Goal: Task Accomplishment & Management: Complete application form

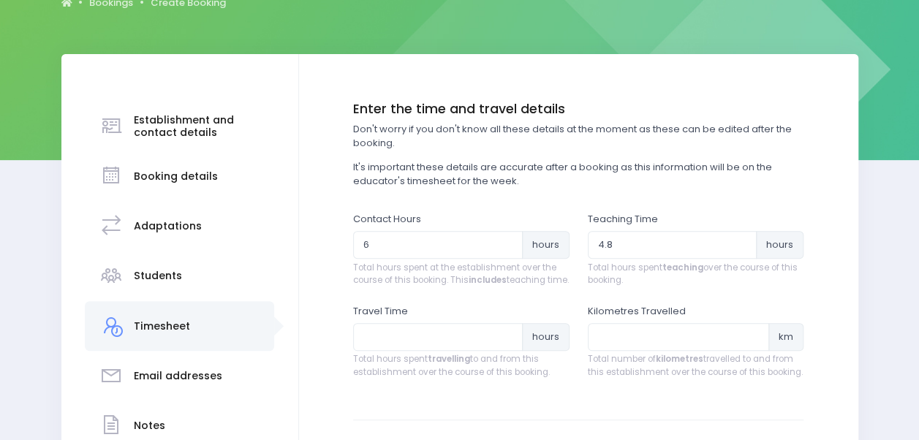
scroll to position [170, 0]
type input "1"
click at [608, 350] on input "number" at bounding box center [679, 337] width 182 height 28
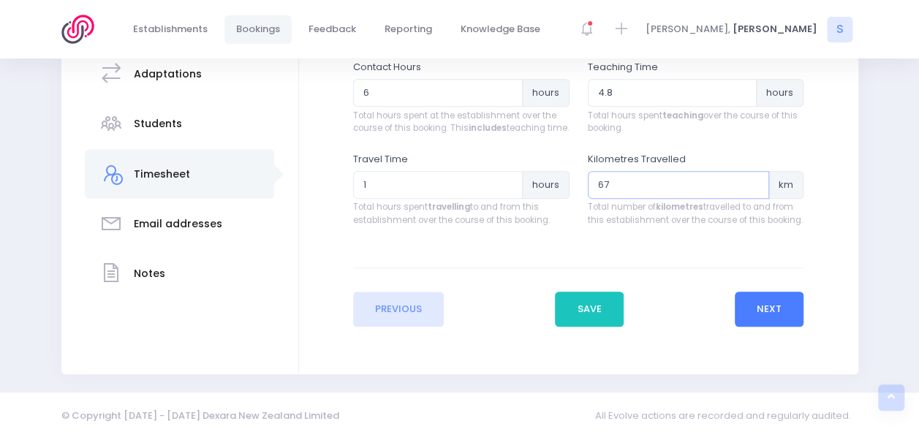
type input "67"
click at [763, 320] on button "Next" at bounding box center [769, 309] width 69 height 35
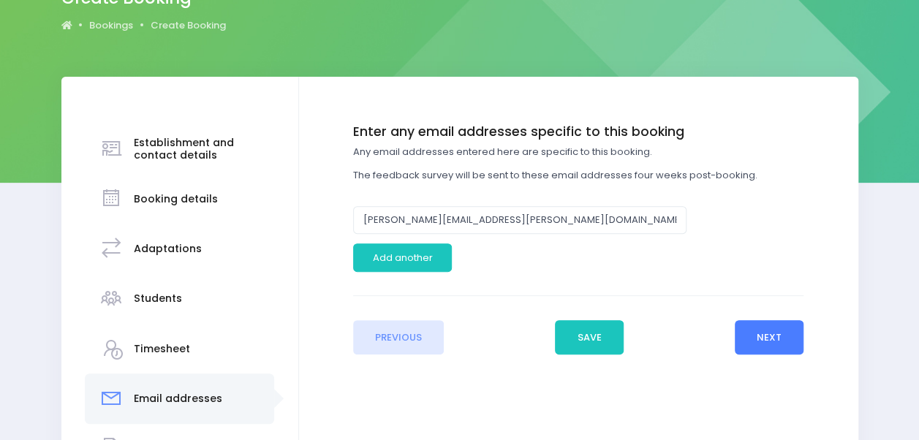
scroll to position [167, 0]
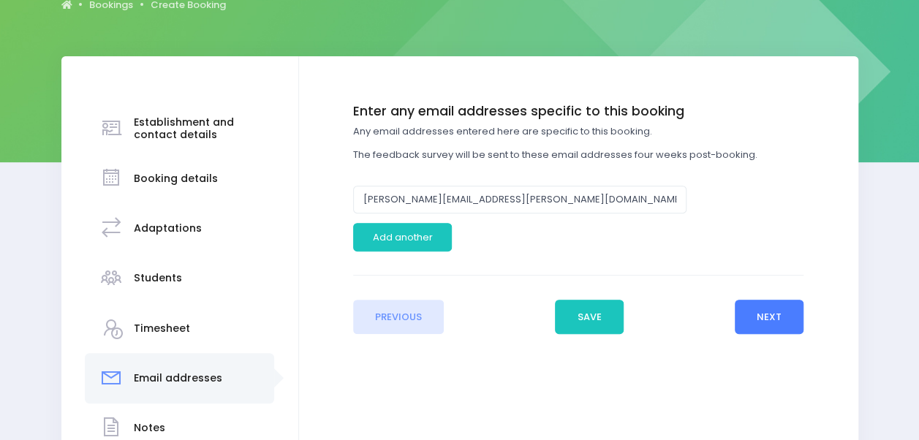
click at [799, 328] on button "Next" at bounding box center [769, 317] width 69 height 35
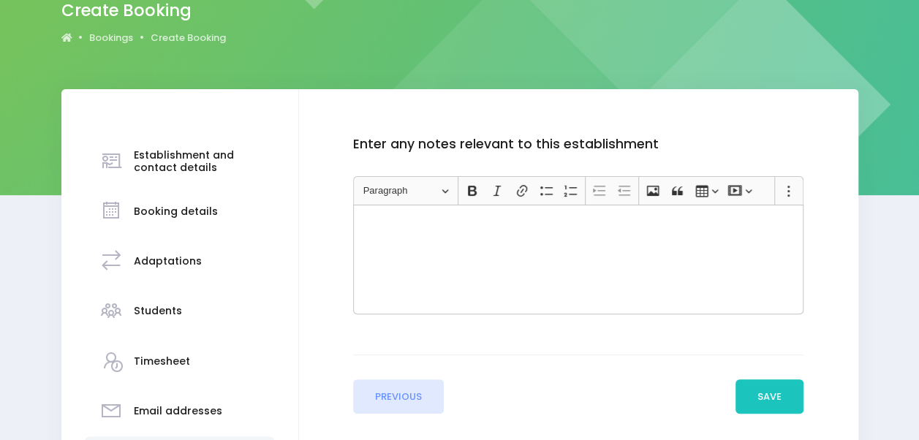
scroll to position [159, 0]
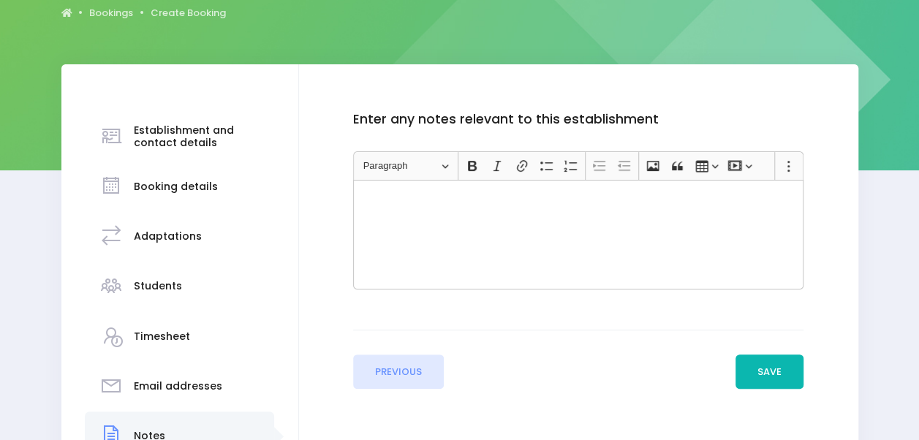
click at [769, 375] on button "Save" at bounding box center [770, 372] width 69 height 35
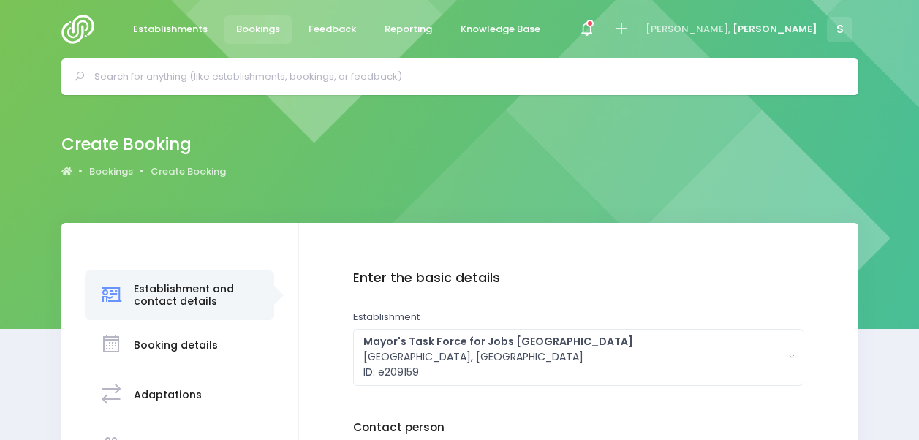
drag, startPoint x: 0, startPoint y: 0, endPoint x: 426, endPoint y: 267, distance: 503.1
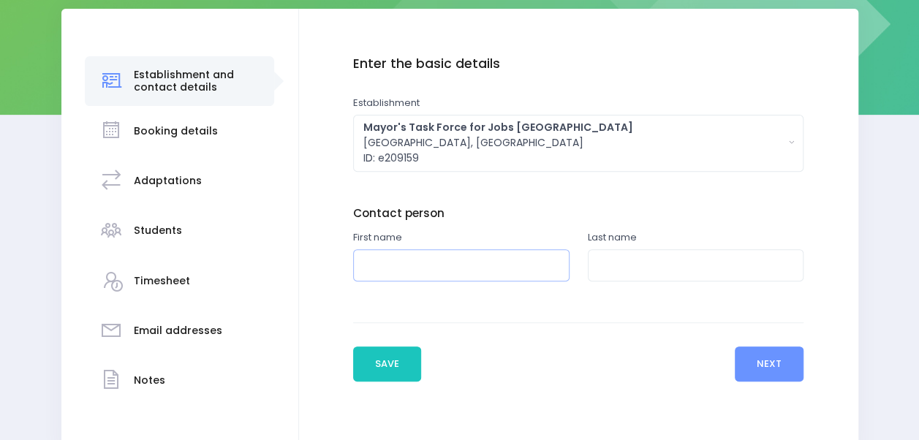
scroll to position [214, 0]
type input "[PERSON_NAME]"
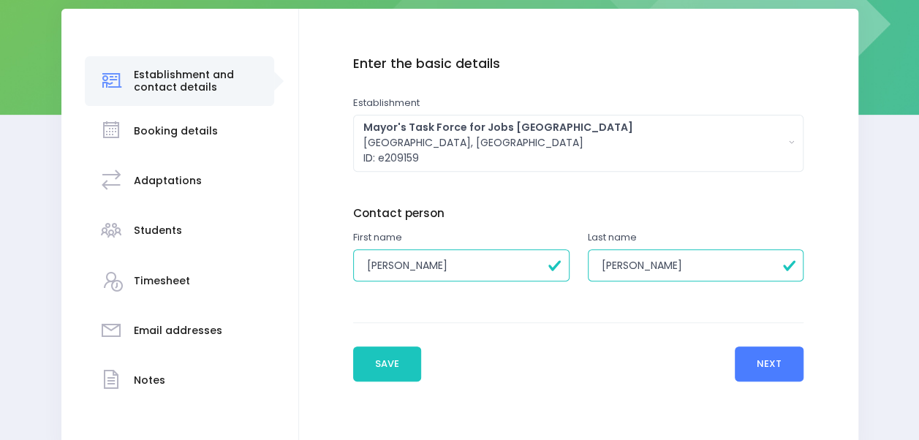
click at [764, 365] on button "Next" at bounding box center [769, 364] width 69 height 35
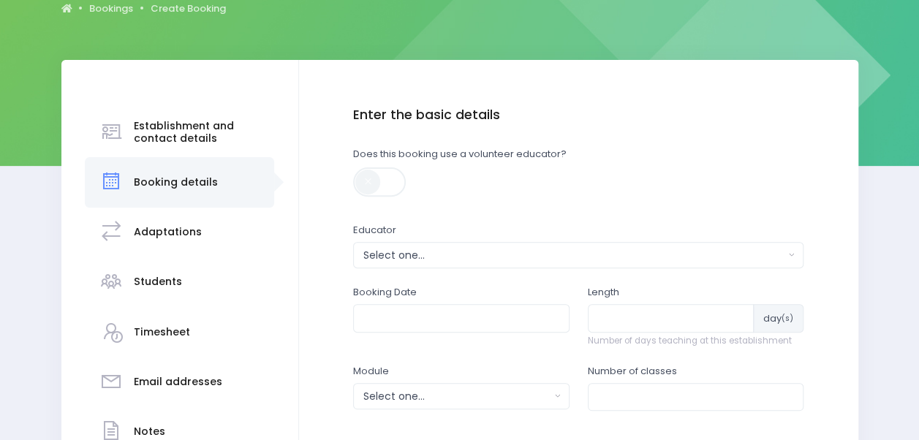
scroll to position [164, 0]
click at [399, 255] on div "Select one..." at bounding box center [573, 254] width 421 height 15
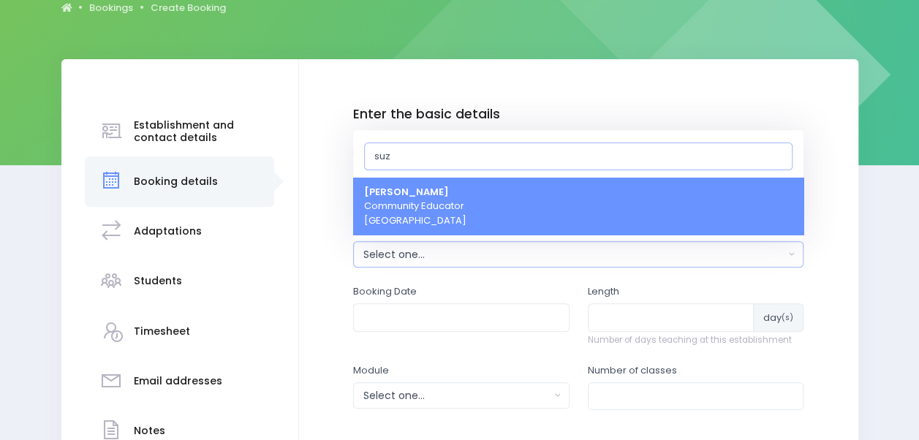
type input "suz"
click at [413, 213] on span "[PERSON_NAME] Community Educator [GEOGRAPHIC_DATA]" at bounding box center [415, 206] width 102 height 43
select select "129998"
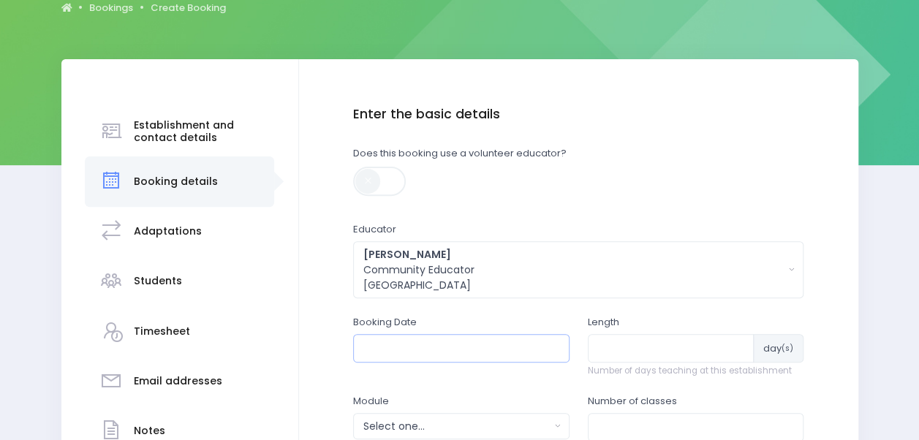
click at [384, 347] on input "text" at bounding box center [461, 348] width 216 height 28
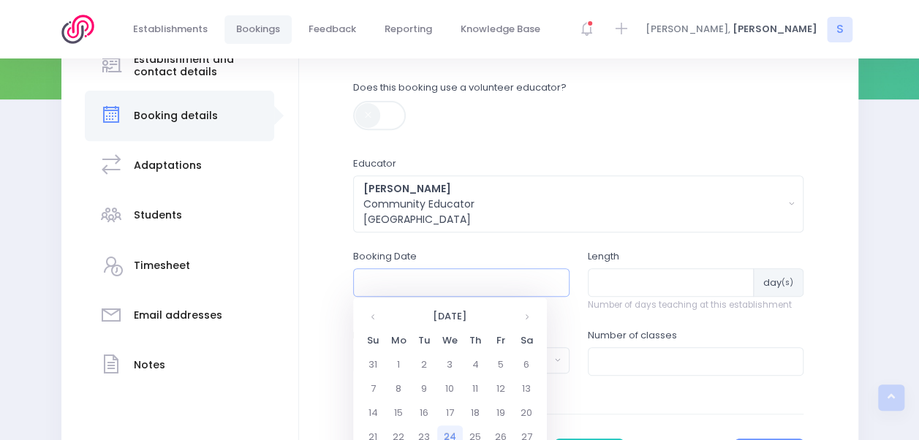
scroll to position [244, 0]
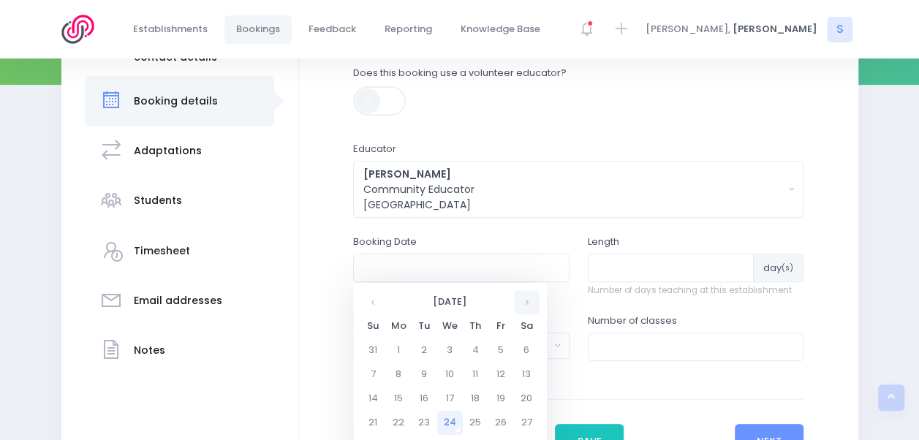
click at [531, 300] on th at bounding box center [527, 302] width 26 height 24
click at [474, 352] on td "2" at bounding box center [476, 351] width 26 height 24
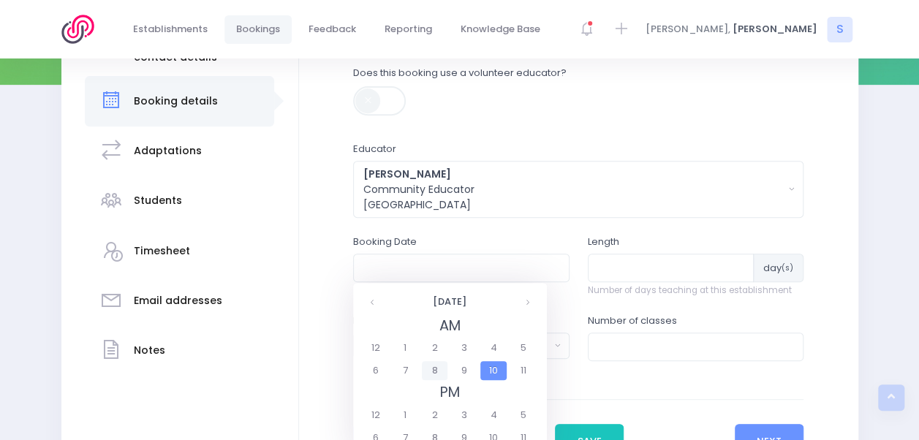
click at [426, 377] on span "8" at bounding box center [435, 370] width 26 height 19
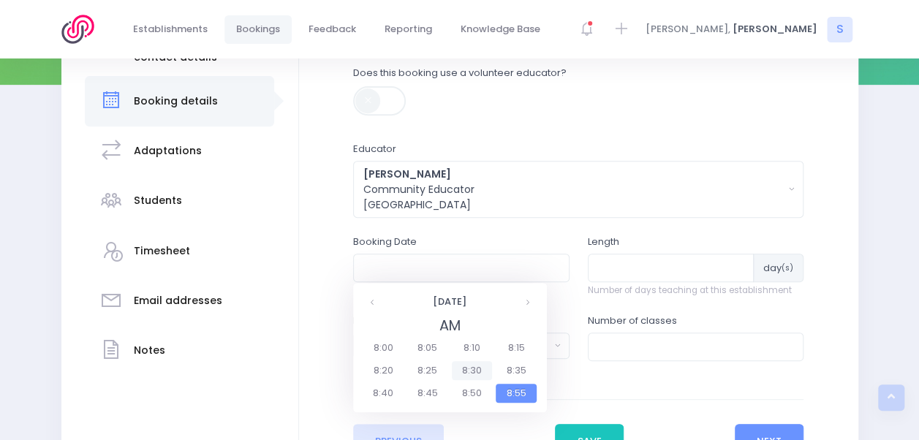
click at [474, 364] on span "8:30" at bounding box center [472, 370] width 41 height 19
type input "[DATE] 08:30 AM"
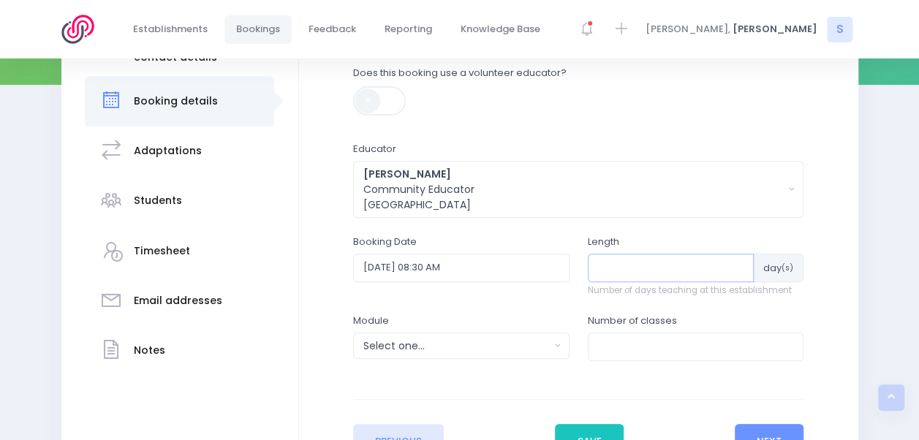
click at [682, 276] on input "number" at bounding box center [671, 268] width 167 height 28
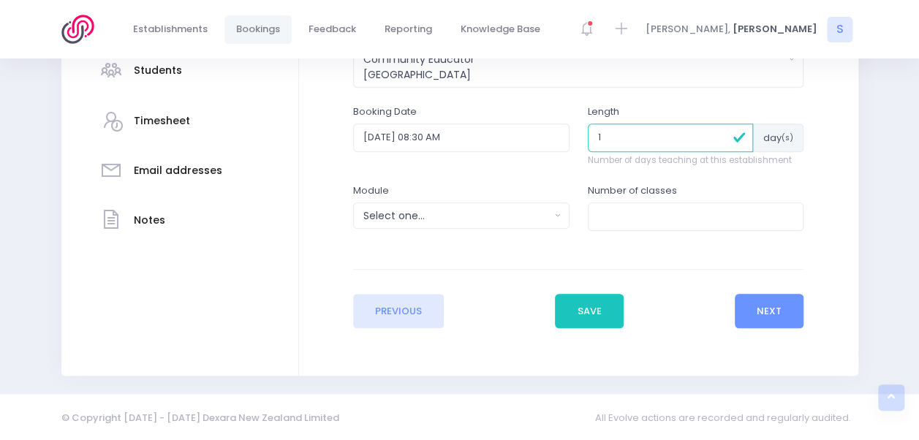
type input "1"
click at [485, 219] on div "Select one..." at bounding box center [456, 215] width 186 height 15
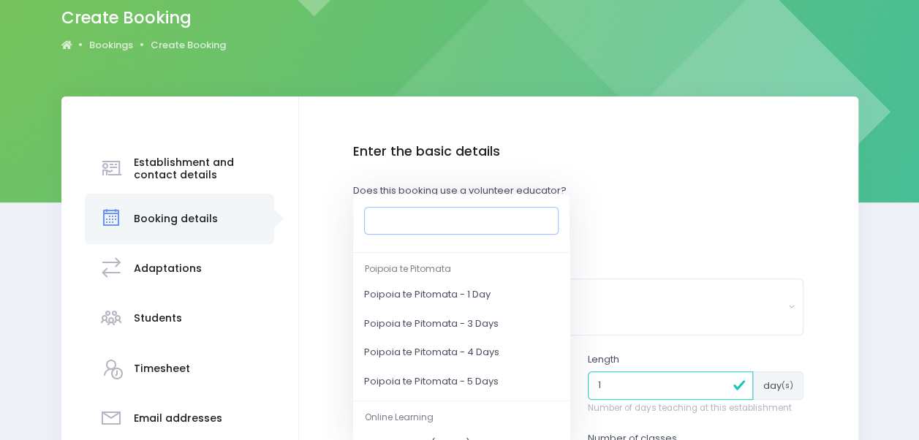
scroll to position [279, 0]
click at [481, 299] on link "Poipoia te Pitomata - 1 Day" at bounding box center [461, 293] width 216 height 29
select select "Poipoia te Pitomata - 1 Day"
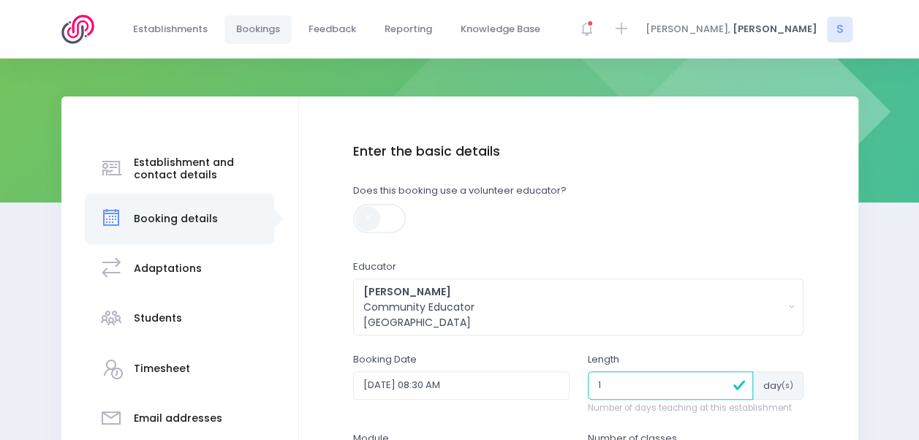
scroll to position [369, 0]
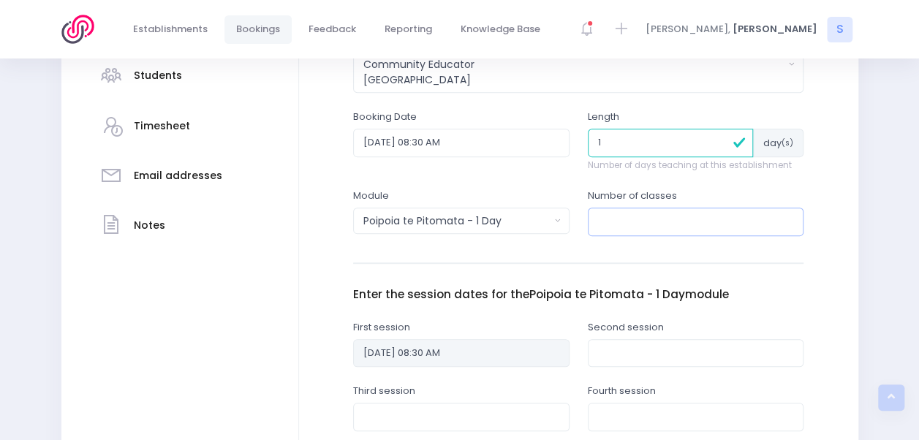
click at [716, 219] on input "number" at bounding box center [696, 222] width 216 height 28
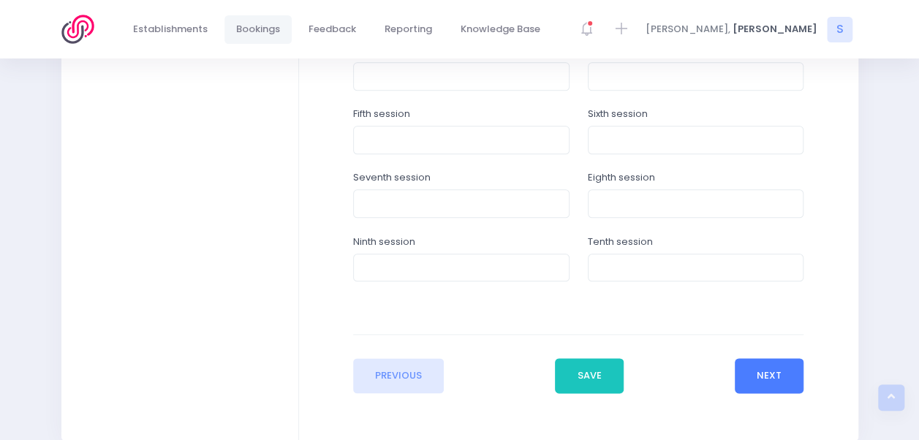
type input "1"
click at [774, 370] on button "Next" at bounding box center [769, 375] width 69 height 35
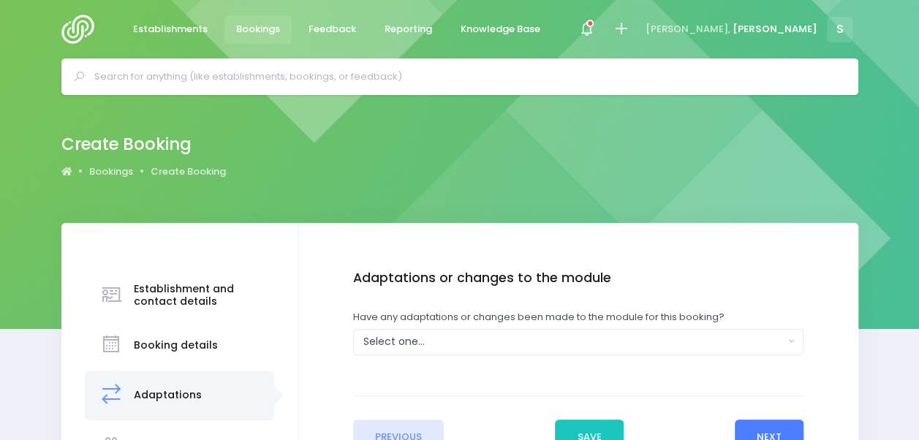
scroll to position [99, 0]
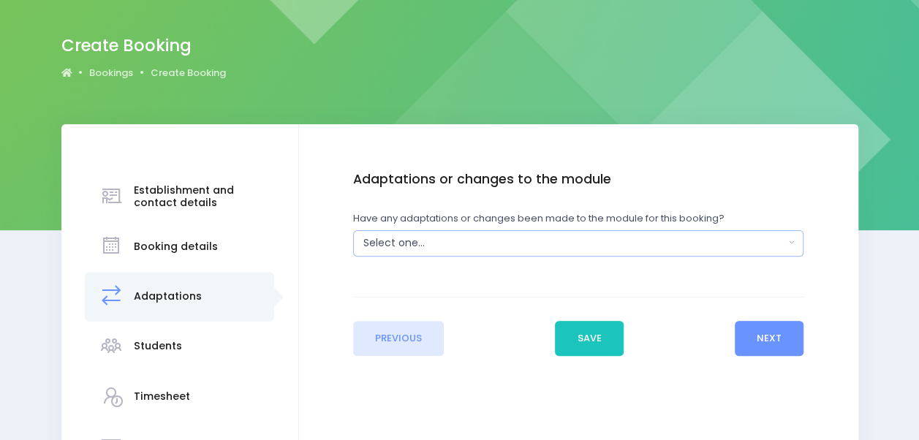
click at [592, 244] on div "Select one..." at bounding box center [573, 242] width 421 height 15
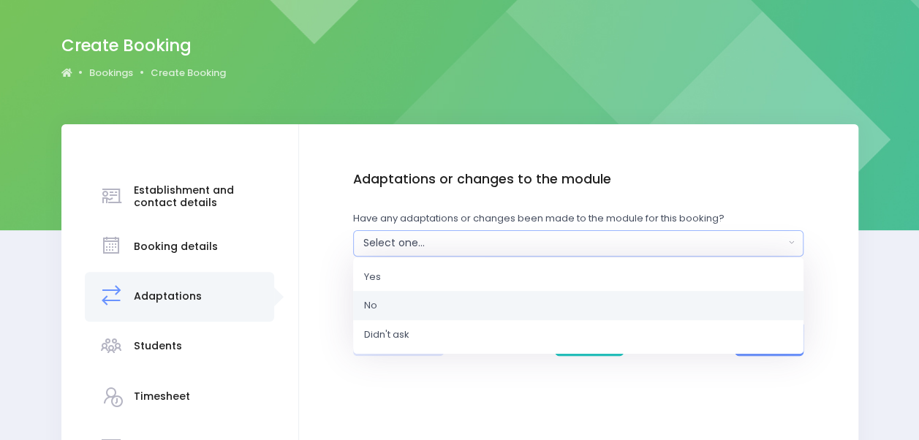
click at [518, 302] on link "No" at bounding box center [578, 305] width 451 height 29
select select "No"
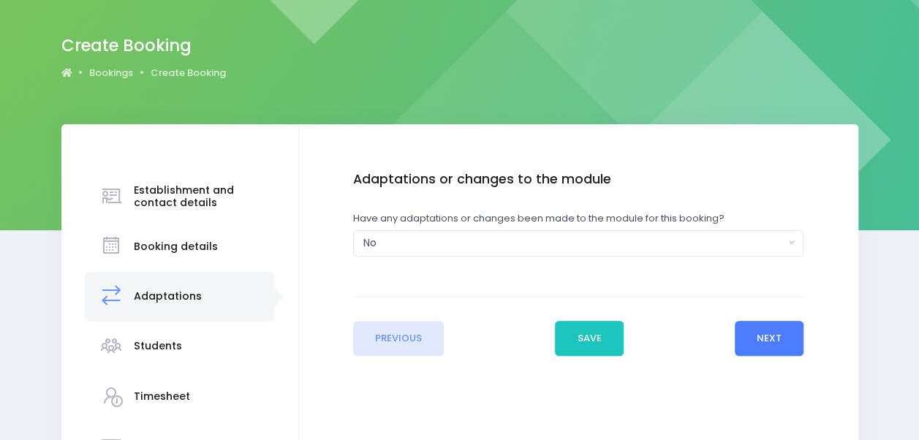
click at [758, 333] on button "Next" at bounding box center [769, 338] width 69 height 35
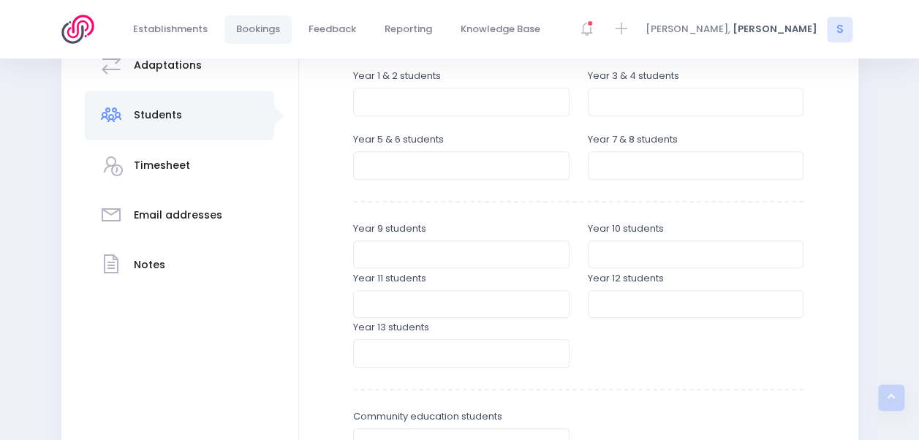
scroll to position [389, 0]
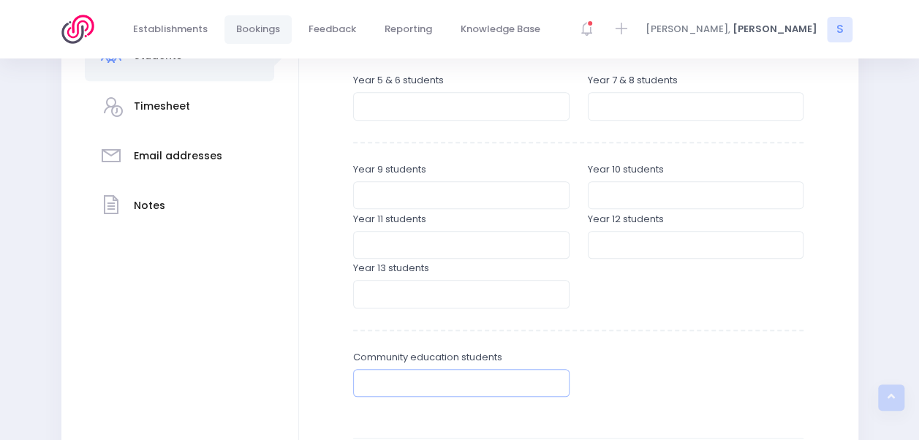
click at [439, 374] on input "number" at bounding box center [461, 383] width 216 height 28
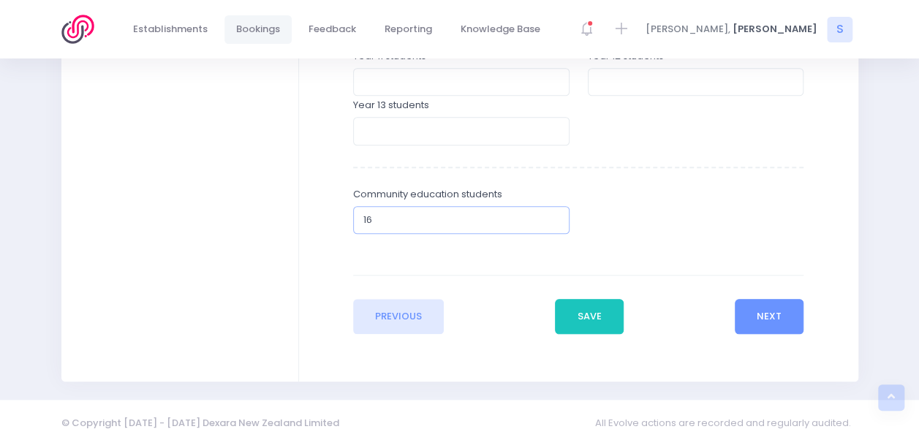
scroll to position [558, 0]
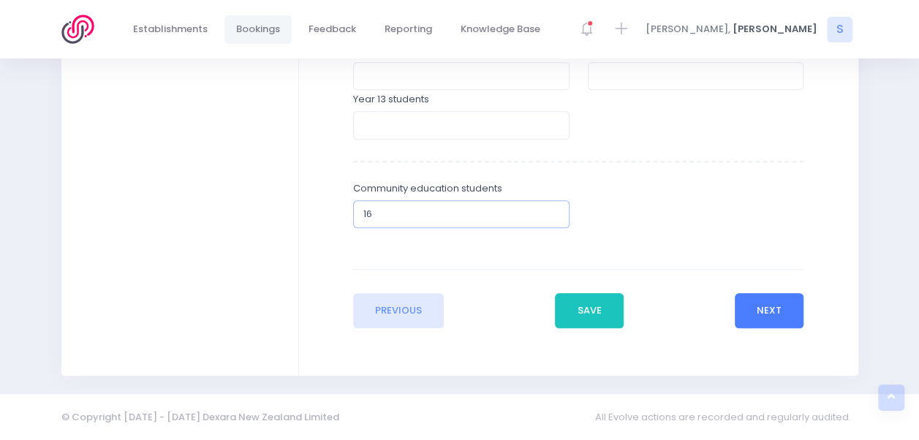
type input "16"
click at [773, 310] on button "Next" at bounding box center [769, 310] width 69 height 35
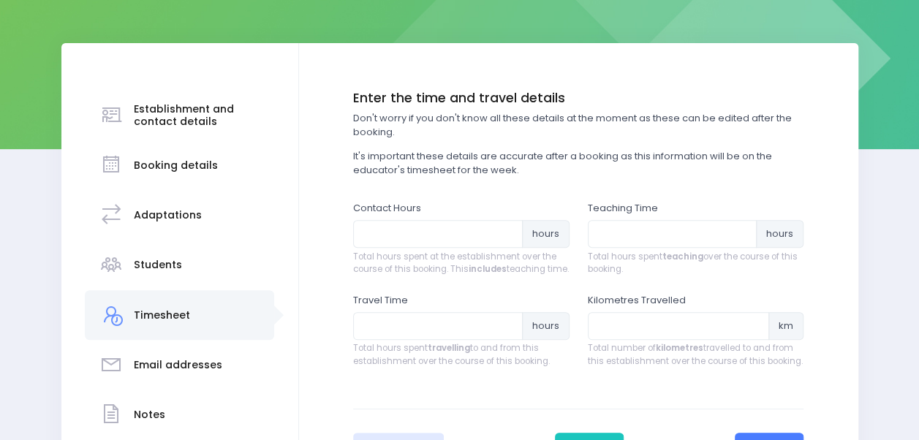
scroll to position [183, 0]
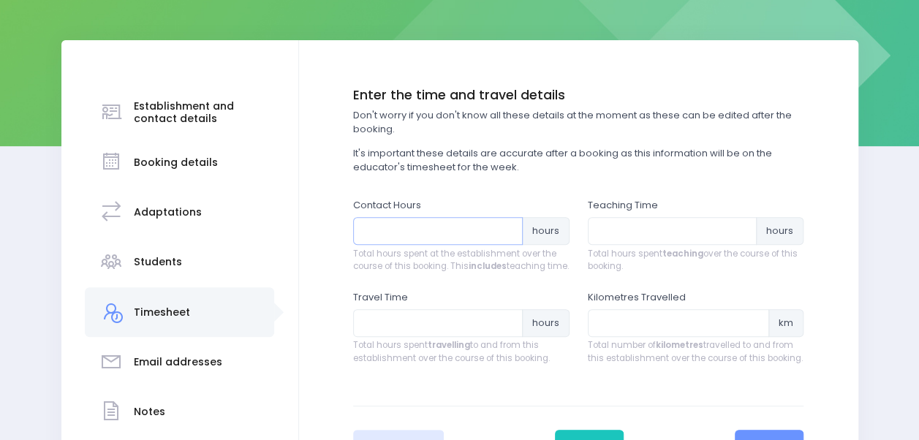
click at [387, 241] on input "number" at bounding box center [438, 231] width 170 height 28
type input "6"
click at [598, 238] on input "number" at bounding box center [673, 231] width 170 height 28
type input "4.8"
click at [426, 333] on input "number" at bounding box center [438, 323] width 170 height 28
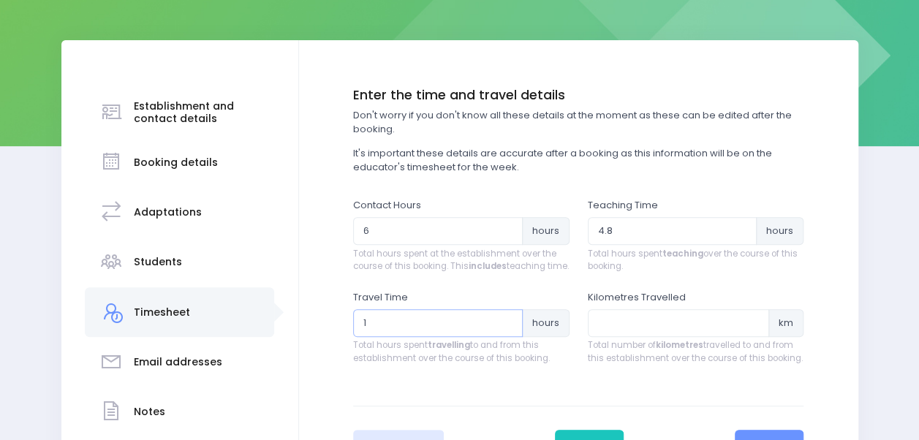
type input "1"
click at [602, 336] on input "number" at bounding box center [679, 323] width 182 height 28
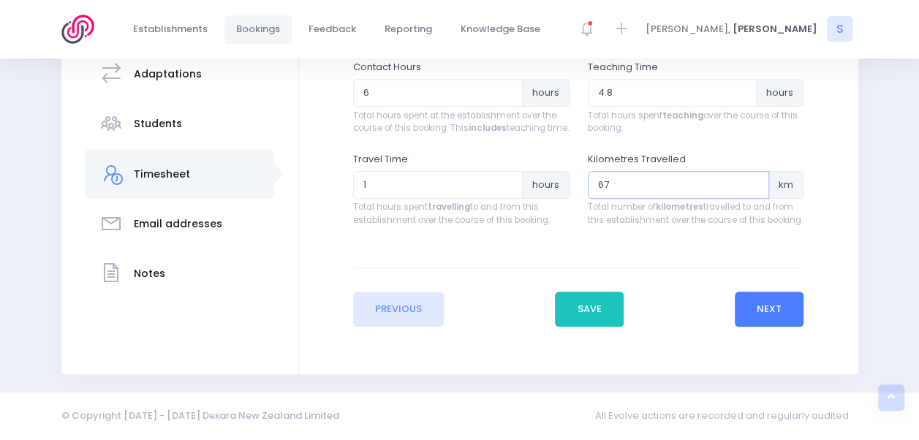
type input "67"
click at [778, 318] on button "Next" at bounding box center [769, 309] width 69 height 35
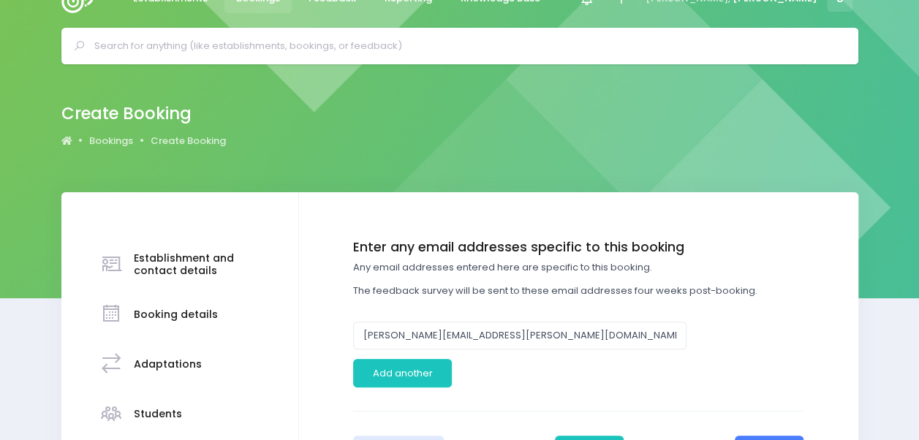
scroll to position [0, 0]
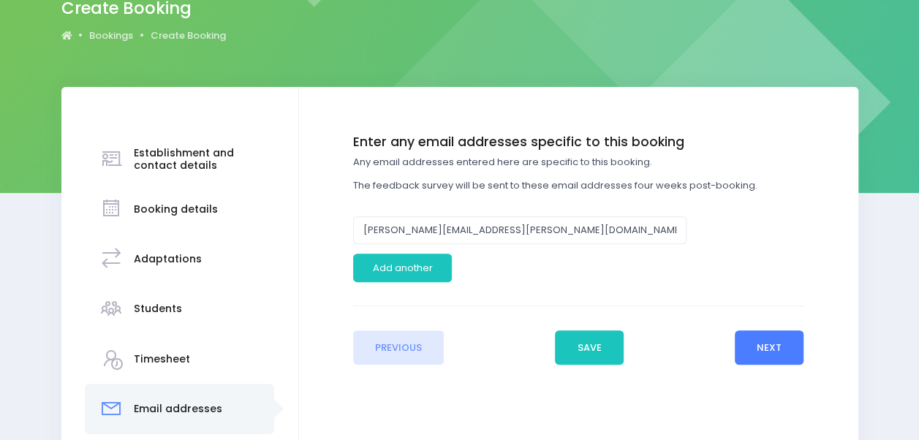
click at [762, 362] on button "Next" at bounding box center [769, 348] width 69 height 35
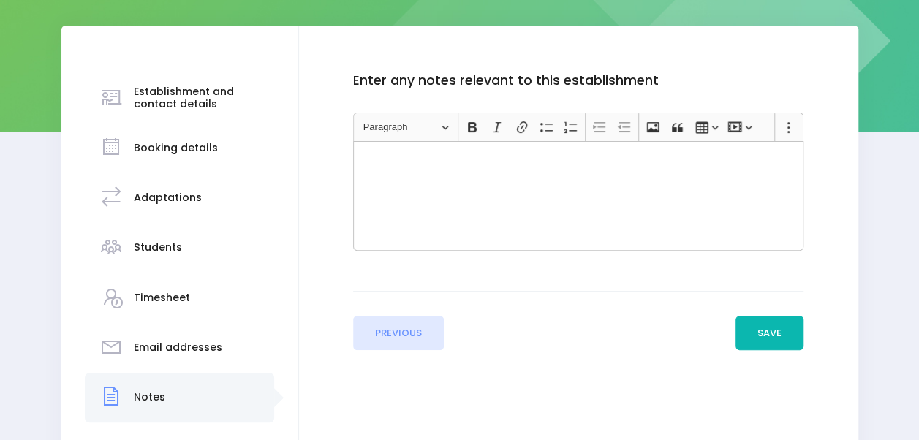
scroll to position [196, 0]
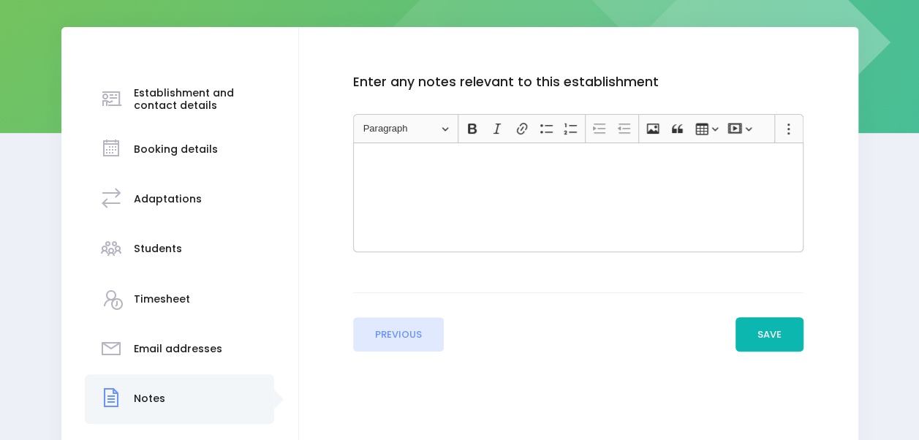
click at [781, 329] on button "Save" at bounding box center [770, 334] width 69 height 35
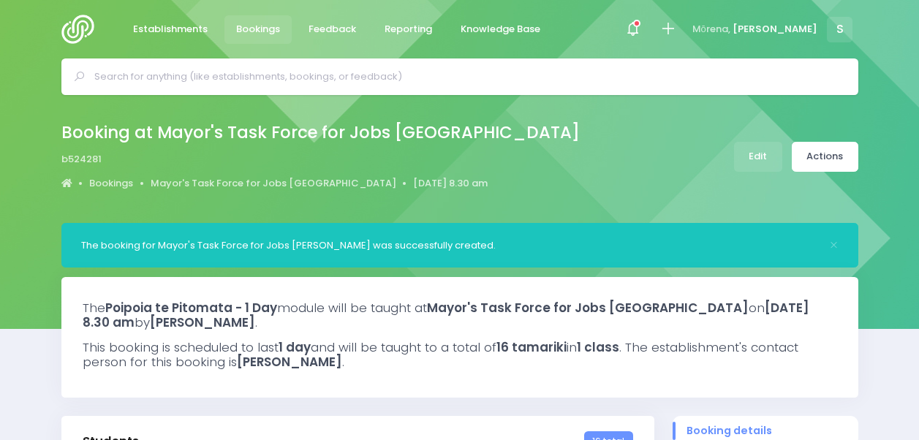
select select "5"
